Goal: Browse casually

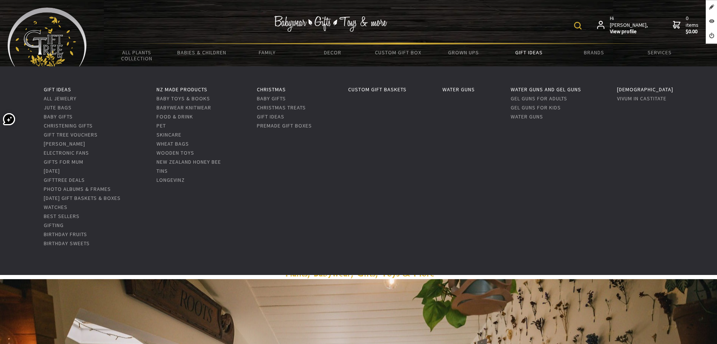
click at [531, 55] on link "Gift Ideas" at bounding box center [528, 53] width 65 height 16
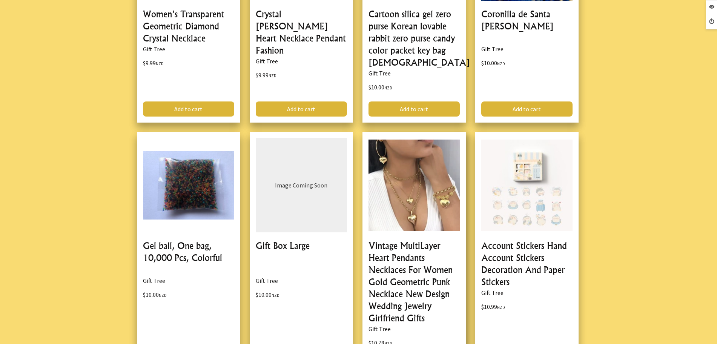
scroll to position [2358, 0]
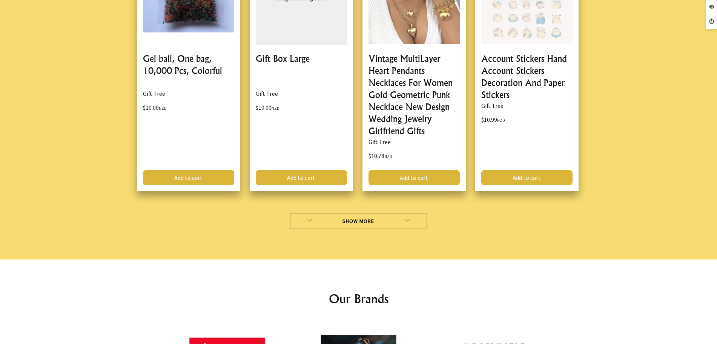
click at [304, 213] on link "Show More" at bounding box center [359, 221] width 138 height 17
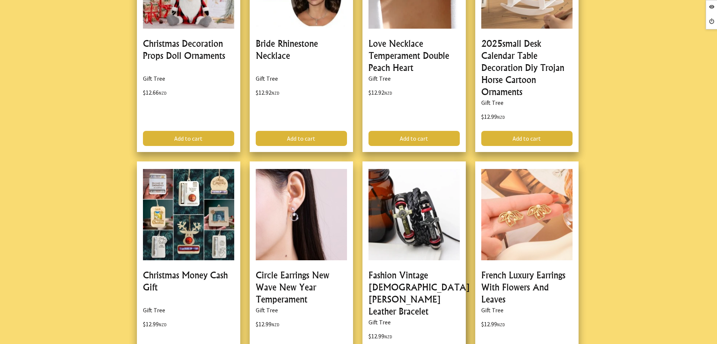
scroll to position [4434, 0]
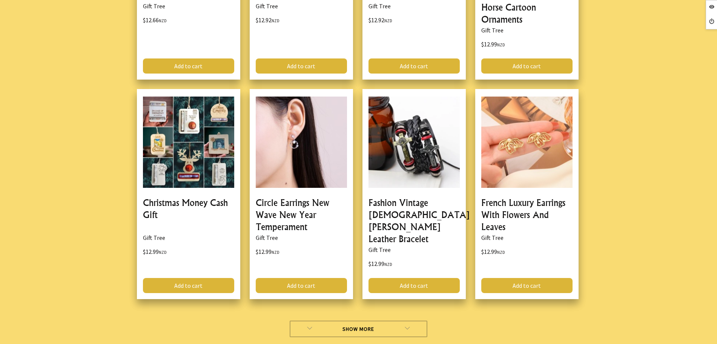
click at [334, 321] on link "Show More" at bounding box center [359, 329] width 138 height 17
